Goal: Use online tool/utility: Use online tool/utility

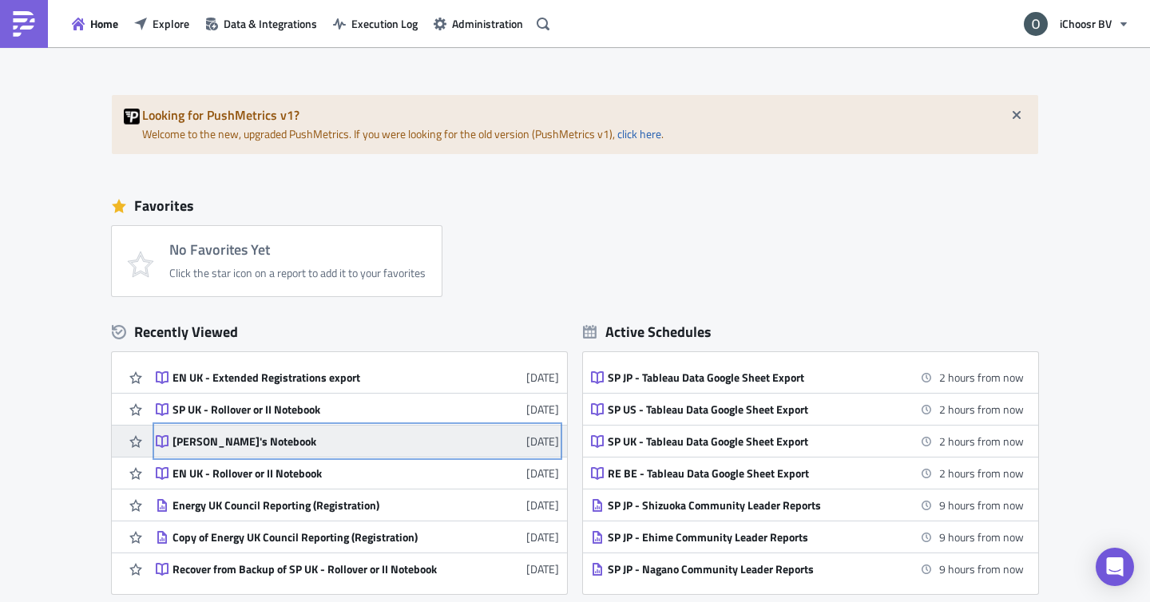
click at [249, 445] on div "[PERSON_NAME]'s Notebook" at bounding box center [311, 441] width 279 height 14
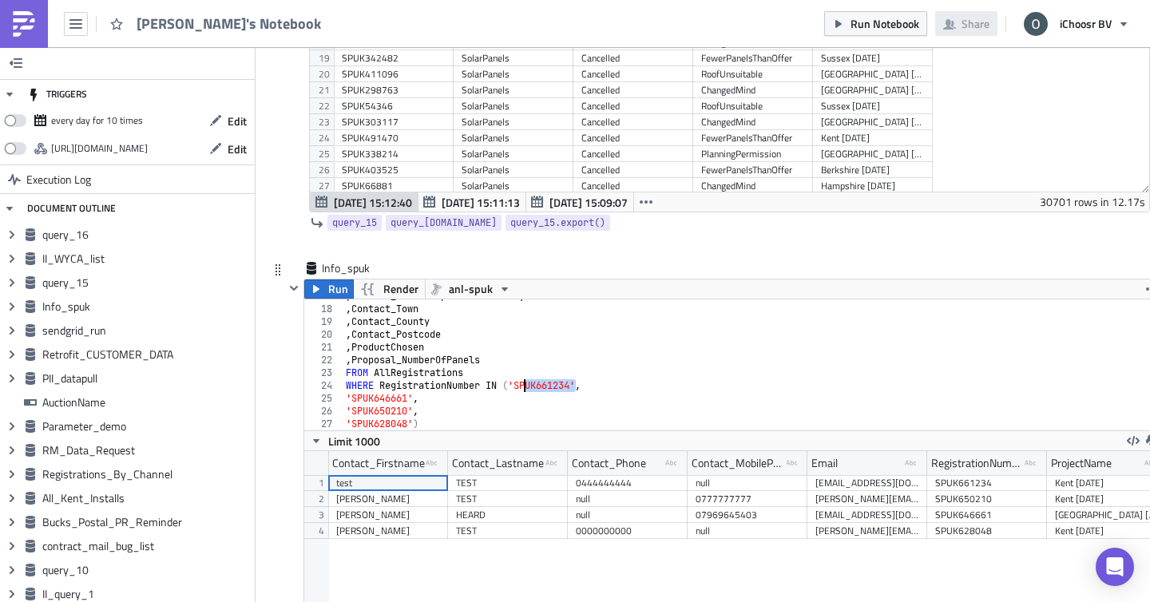
drag, startPoint x: 574, startPoint y: 386, endPoint x: 523, endPoint y: 392, distance: 51.4
click at [523, 392] on div ", Contact_DoubleDependentLocality , Contact_Town , Contact_County , Contact_Pos…" at bounding box center [751, 368] width 819 height 156
paste textarea "'SPUK645379',"
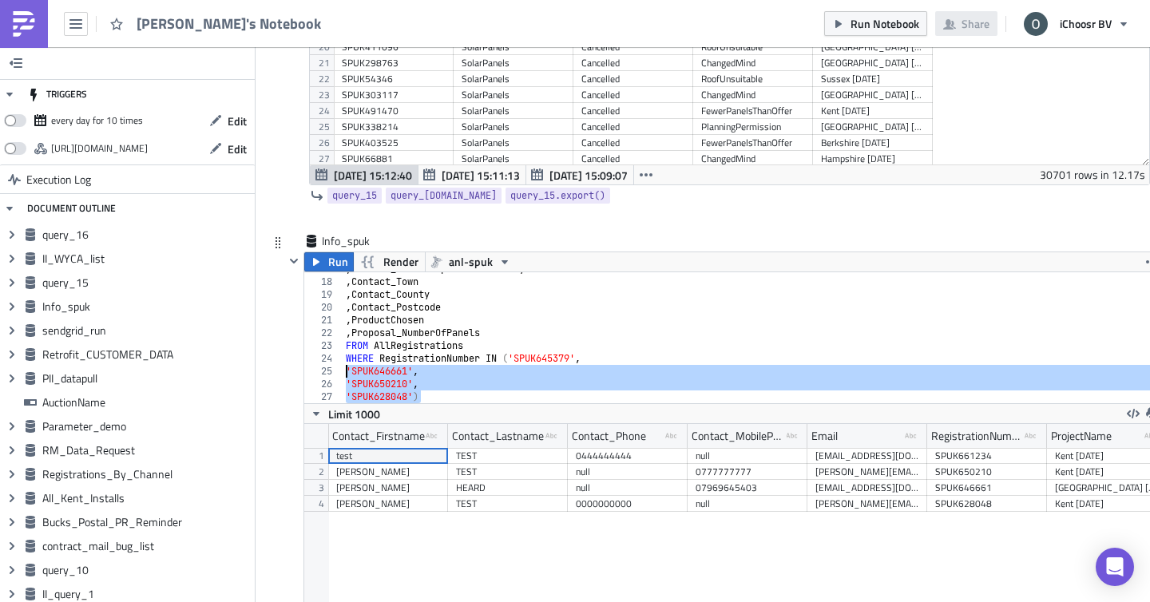
drag, startPoint x: 420, startPoint y: 395, endPoint x: 336, endPoint y: 378, distance: 85.6
click at [336, 378] on div "WHERE RegistrationNumber IN ('SPUK645379', 17 18 19 20 21 22 [PHONE_NUMBER] , C…" at bounding box center [732, 337] width 857 height 131
type textarea "'SPUK646661', 'SPUK650210',"
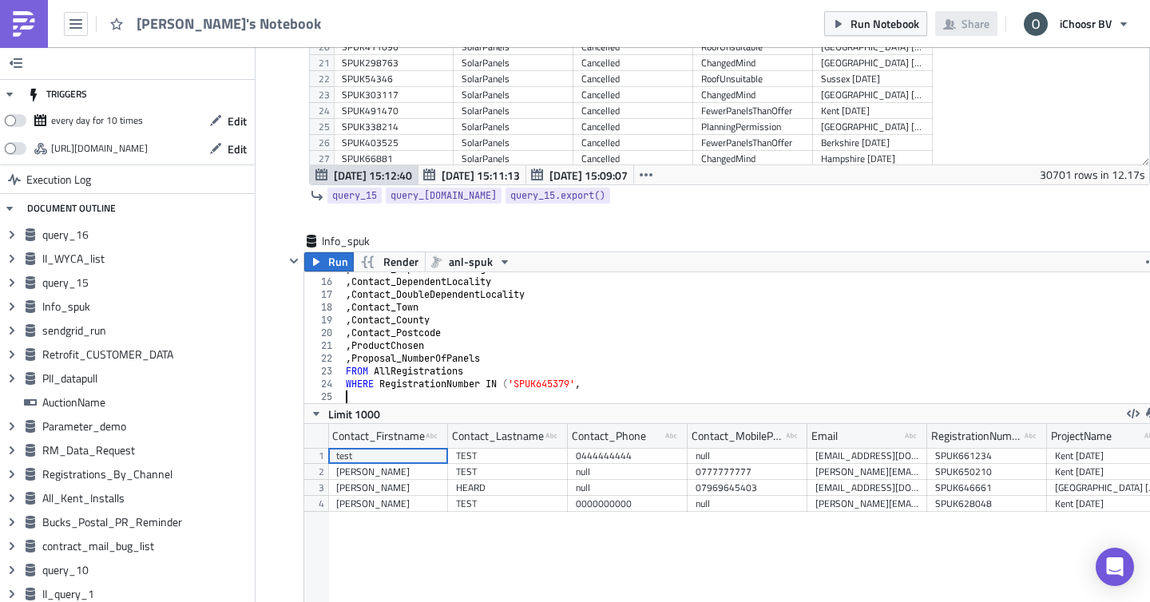
paste textarea "'SPUK628048',"
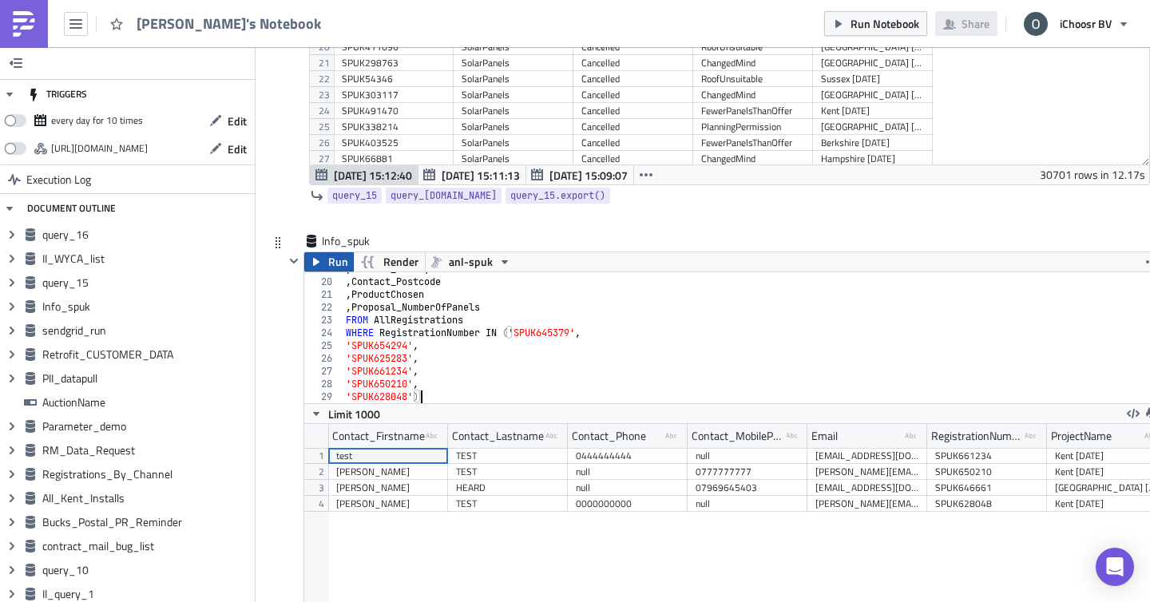
type textarea "'SPUK628048')"
click at [344, 263] on span "Run" at bounding box center [338, 261] width 20 height 19
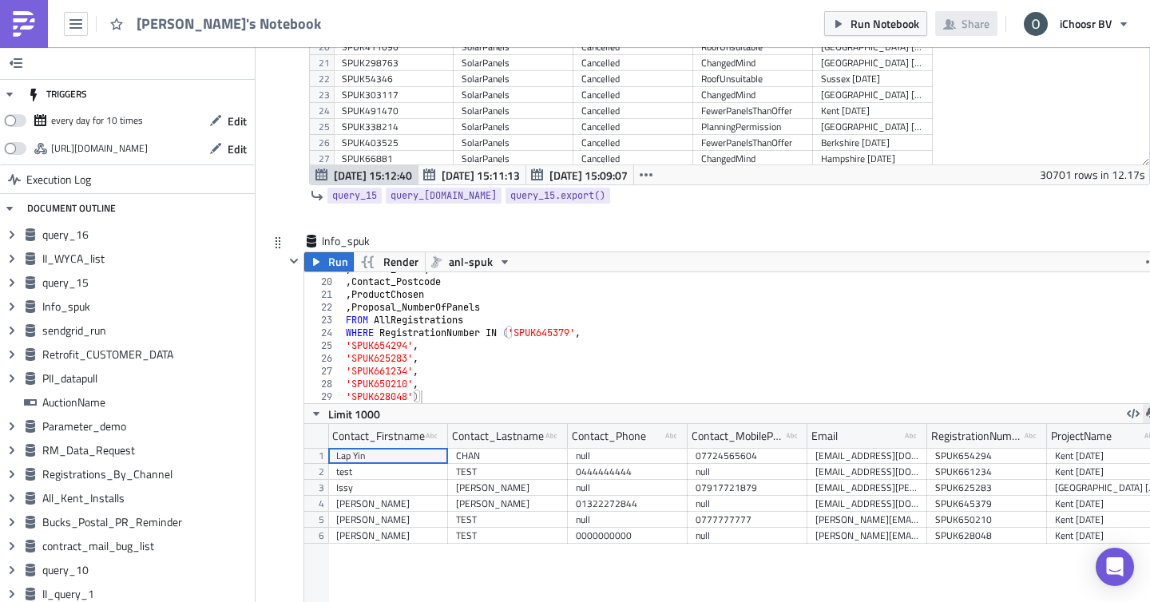
click at [1144, 410] on button "button" at bounding box center [1151, 413] width 19 height 19
click at [1075, 375] on div "XLSX" at bounding box center [1089, 377] width 125 height 16
